Goal: Use online tool/utility: Use online tool/utility

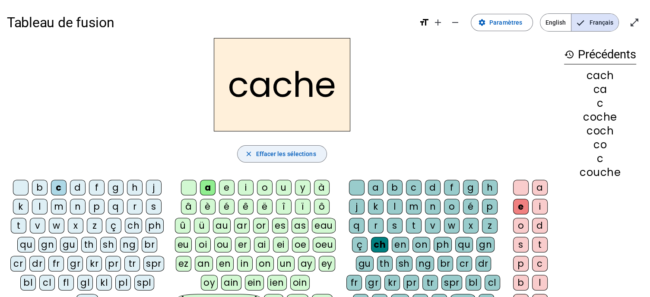
click at [304, 152] on span "Effacer les sélections" at bounding box center [286, 154] width 60 height 10
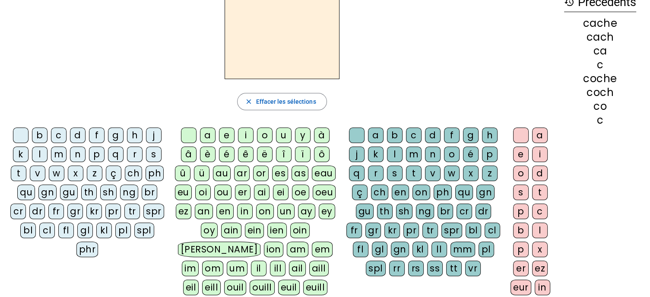
scroll to position [54, 0]
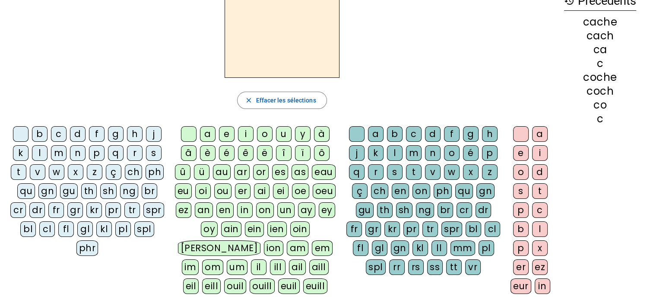
click at [48, 229] on div "cl" at bounding box center [47, 229] width 16 height 16
click at [245, 136] on div "i" at bounding box center [246, 134] width 16 height 16
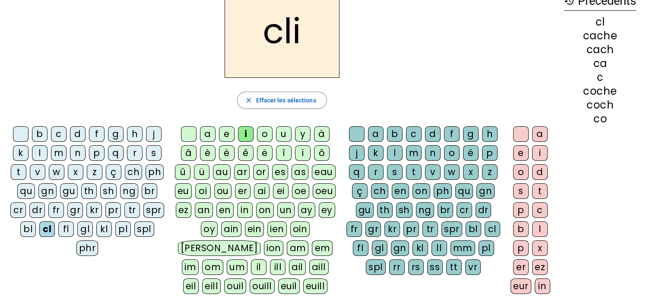
click at [485, 190] on div "gn" at bounding box center [485, 191] width 18 height 16
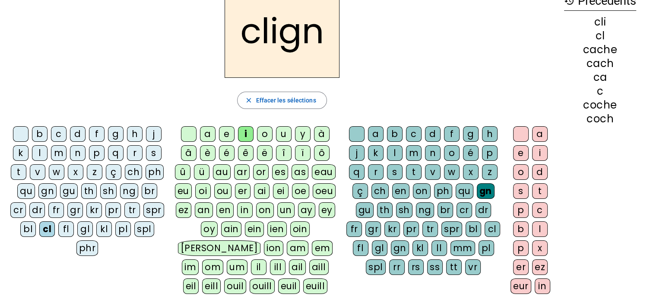
click at [519, 155] on div "e" at bounding box center [521, 153] width 16 height 16
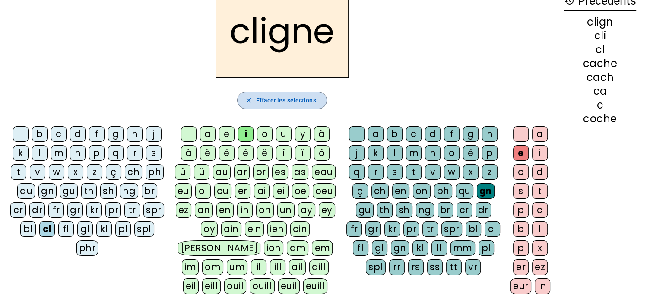
click at [294, 101] on span "Effacer les sélections" at bounding box center [286, 100] width 60 height 10
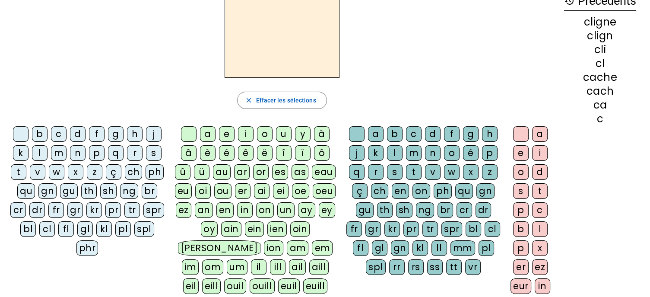
click at [39, 149] on div "l" at bounding box center [40, 153] width 16 height 16
click at [247, 133] on div "i" at bounding box center [246, 134] width 16 height 16
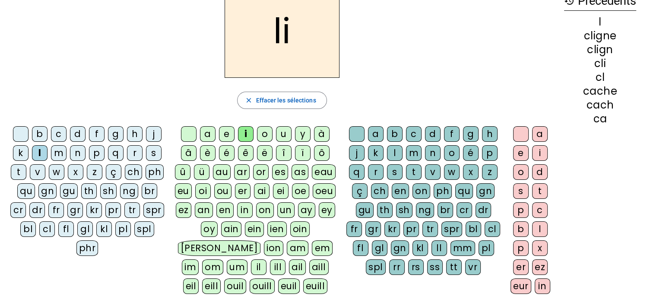
click at [480, 193] on div "gn" at bounding box center [485, 191] width 18 height 16
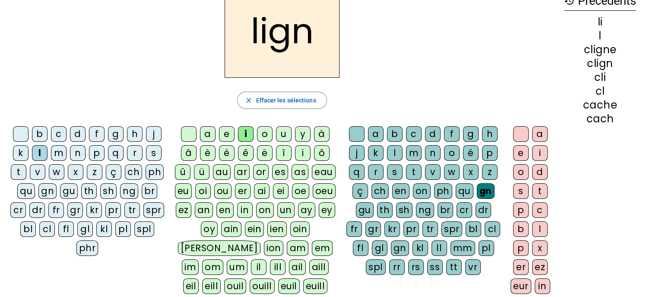
drag, startPoint x: 516, startPoint y: 150, endPoint x: 503, endPoint y: 136, distance: 19.6
click at [503, 136] on div "a b c d f g h j k l m n o é p q r s t v w x z ç ch en on ph qu gn gu th sh ng b…" at bounding box center [425, 202] width 164 height 159
click at [520, 153] on div "e" at bounding box center [521, 153] width 16 height 16
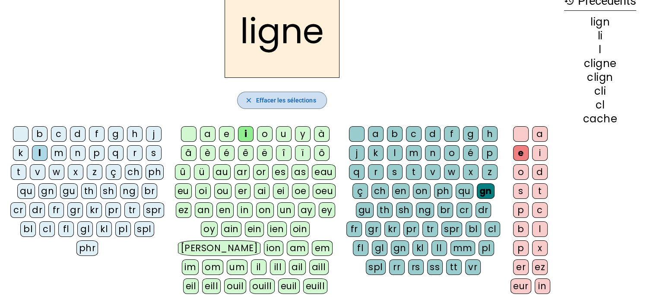
click at [297, 98] on span "Effacer les sélections" at bounding box center [286, 100] width 60 height 10
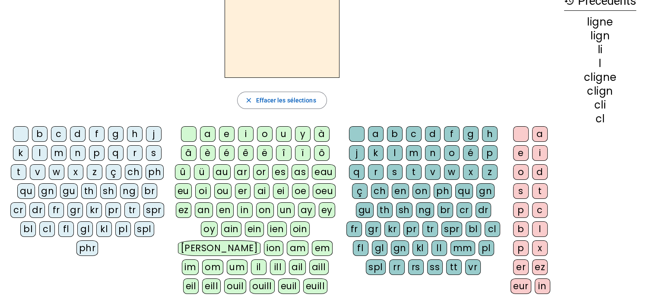
click at [153, 154] on div "s" at bounding box center [154, 153] width 16 height 16
click at [245, 133] on div "i" at bounding box center [246, 134] width 16 height 16
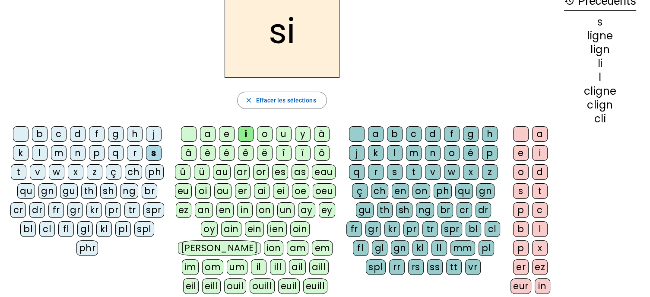
click at [483, 191] on div "gn" at bounding box center [485, 191] width 18 height 16
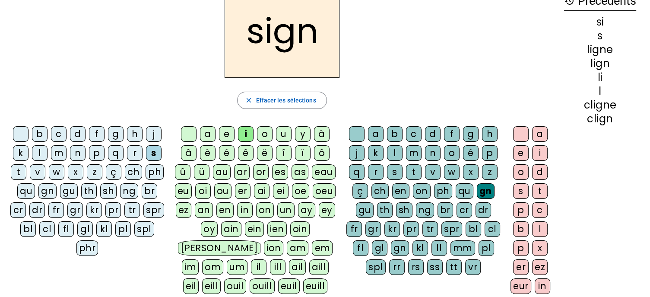
click at [520, 154] on div "e" at bounding box center [521, 153] width 16 height 16
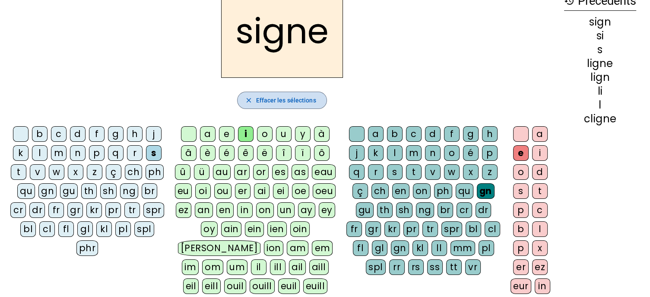
click at [276, 96] on span "Effacer les sélections" at bounding box center [286, 100] width 60 height 10
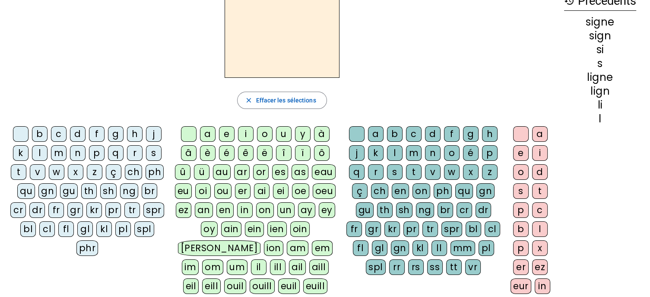
click at [38, 169] on div "v" at bounding box center [38, 172] width 16 height 16
click at [247, 133] on div "i" at bounding box center [246, 134] width 16 height 16
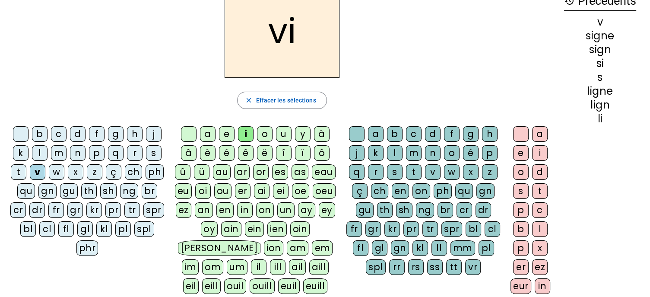
click at [485, 191] on div "gn" at bounding box center [485, 191] width 18 height 16
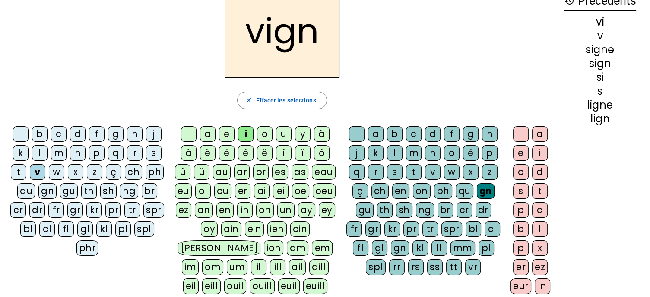
click at [522, 152] on div "e" at bounding box center [521, 153] width 16 height 16
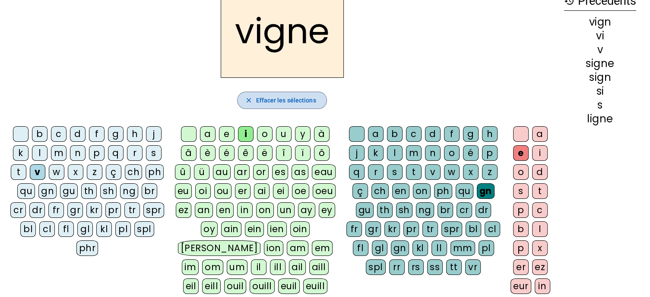
click at [288, 97] on span "Effacer les sélections" at bounding box center [286, 100] width 60 height 10
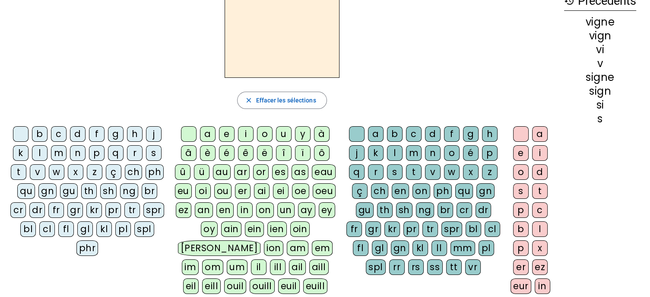
click at [76, 129] on div "d" at bounding box center [78, 134] width 16 height 16
click at [244, 132] on div "i" at bounding box center [246, 134] width 16 height 16
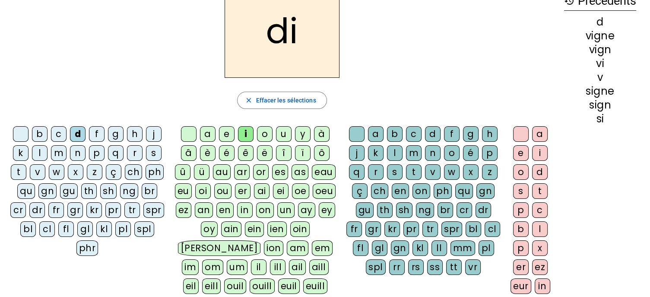
click at [486, 191] on div "gn" at bounding box center [485, 191] width 18 height 16
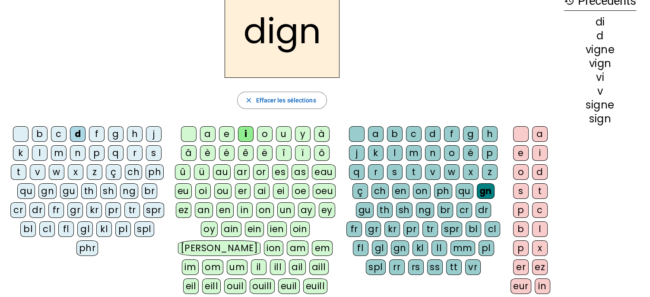
click at [521, 155] on div "e" at bounding box center [521, 153] width 16 height 16
